Goal: Check status: Check status

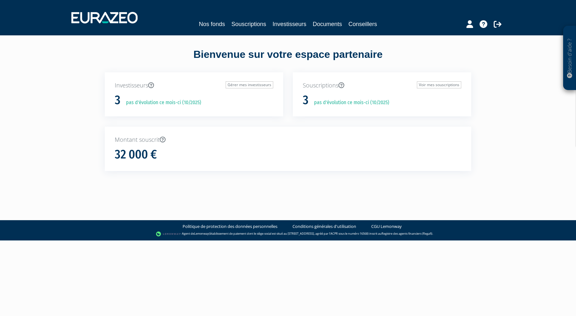
click at [153, 152] on h1 "32 000 €" at bounding box center [136, 154] width 42 height 13
click at [299, 21] on link "Investisseurs" at bounding box center [289, 24] width 34 height 9
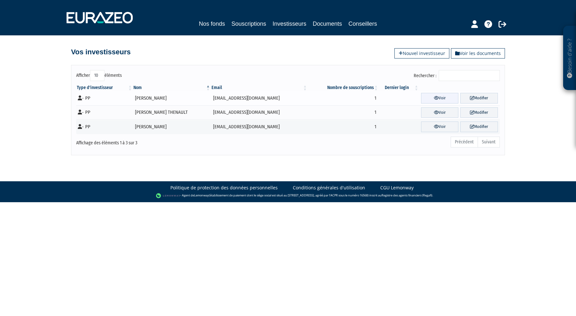
click at [434, 98] on icon at bounding box center [436, 98] width 5 height 4
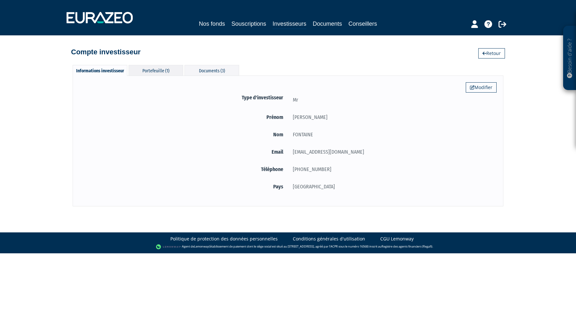
click at [168, 69] on div "Portefeuille (1)" at bounding box center [155, 70] width 55 height 11
